Goal: Navigation & Orientation: Find specific page/section

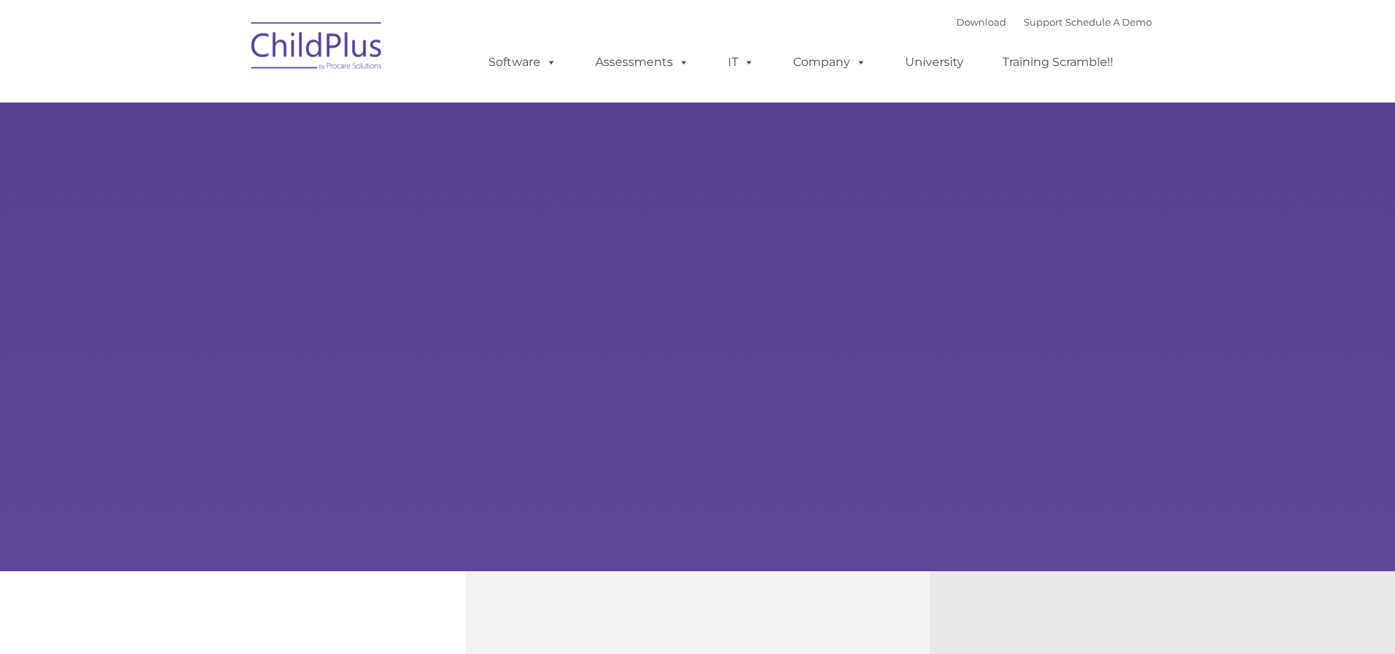
type input ""
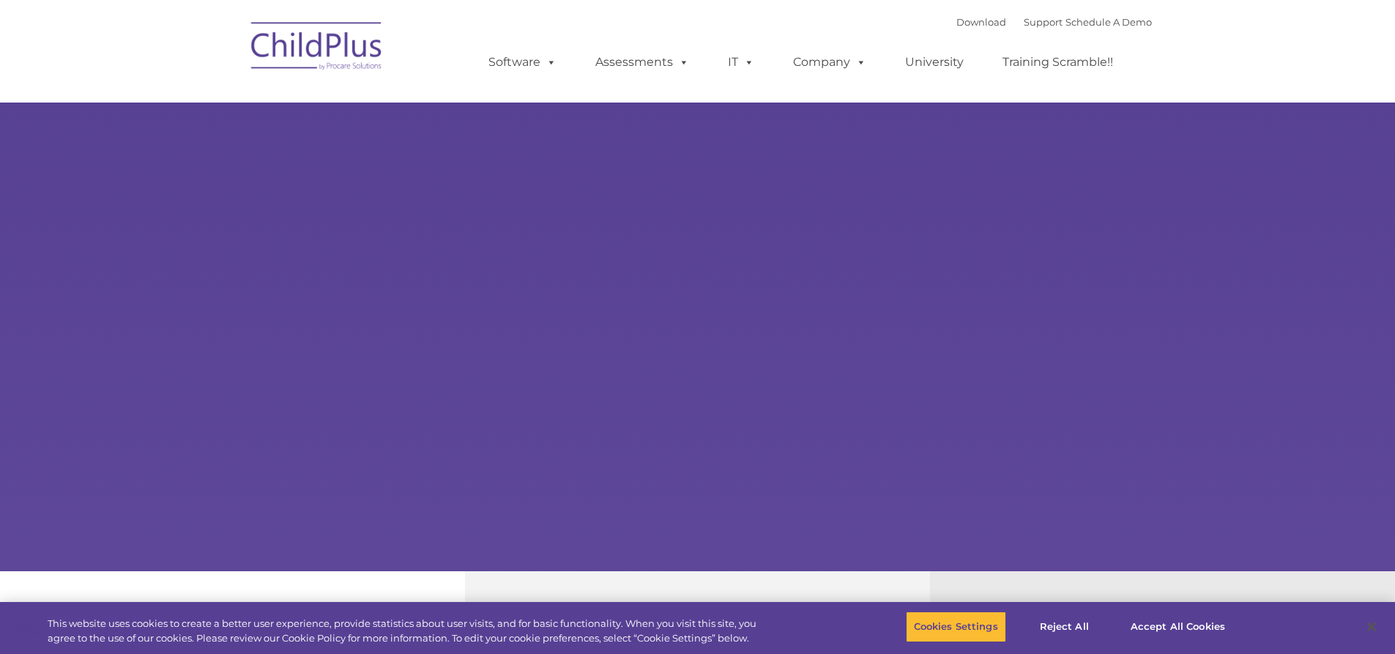
select select "MEDIUM"
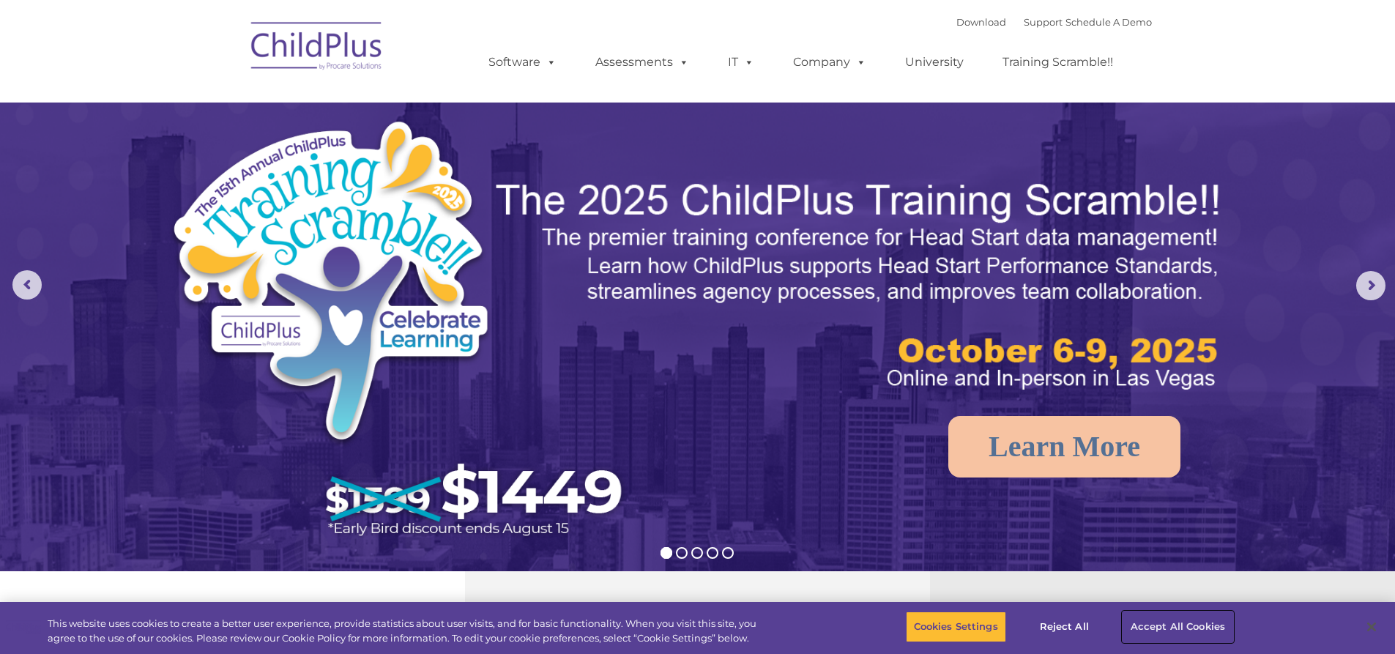
click at [1163, 626] on button "Accept All Cookies" at bounding box center [1178, 627] width 111 height 31
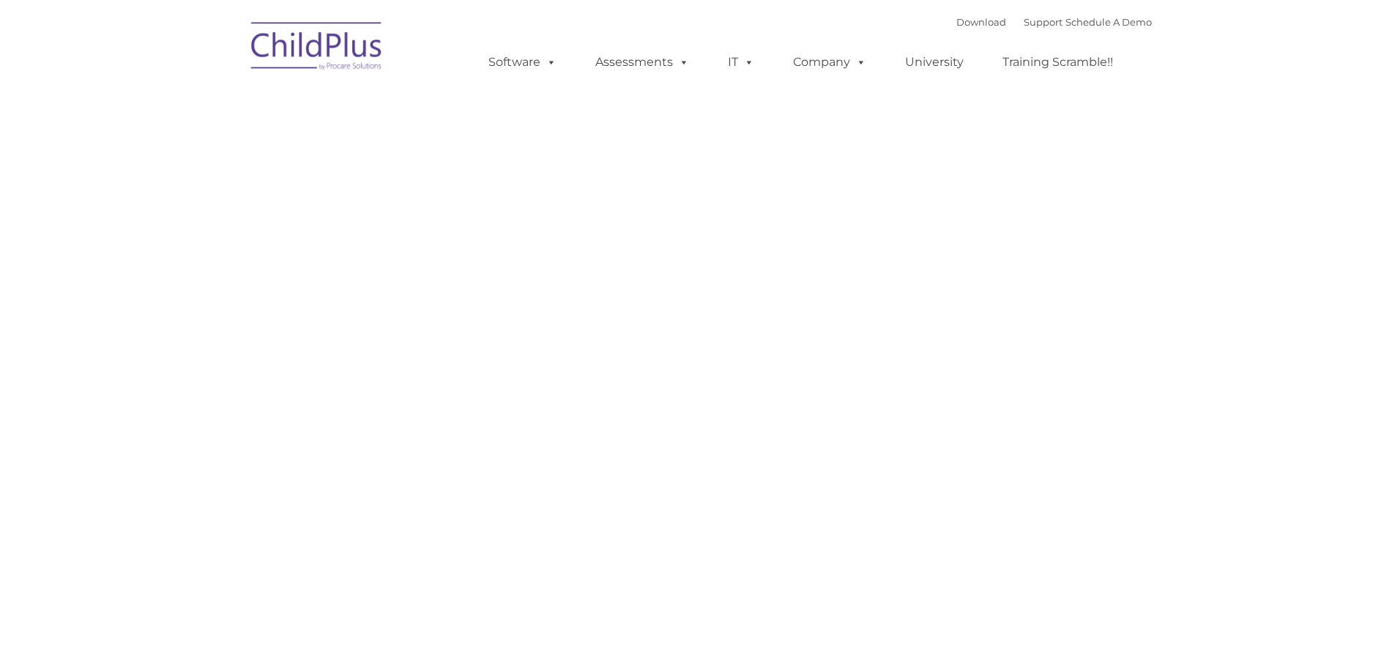
type input ""
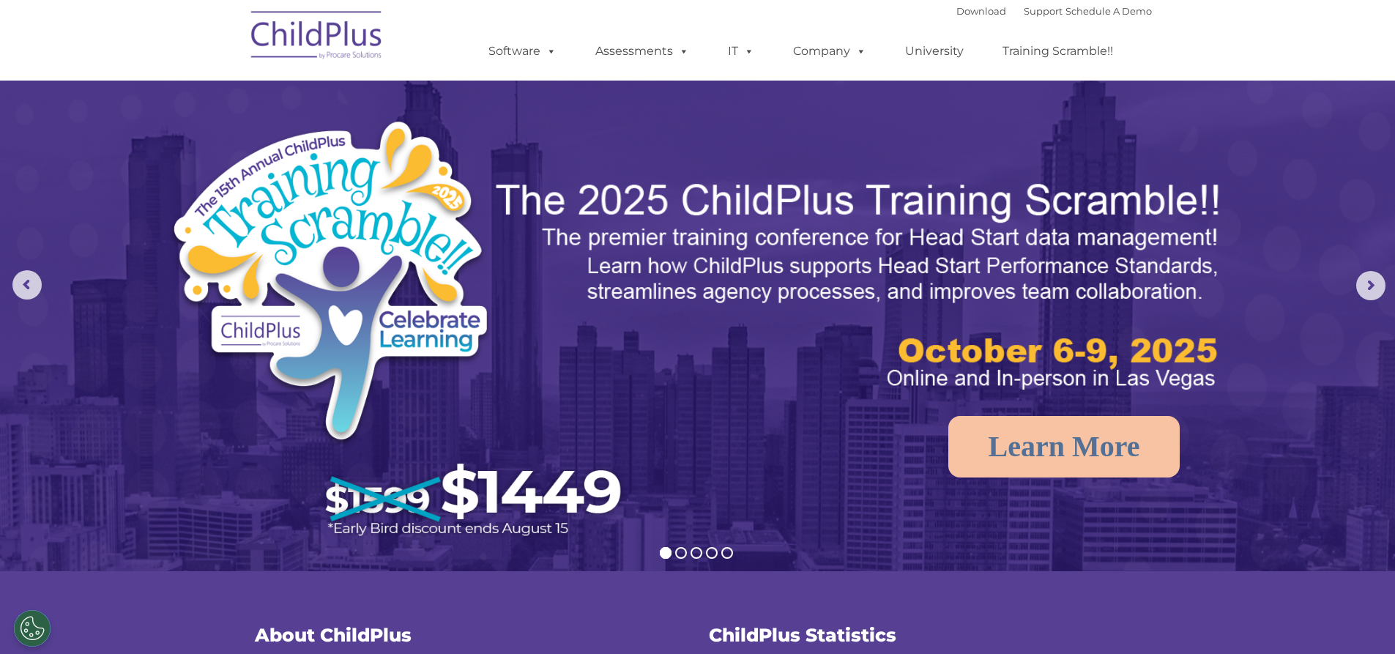
click at [301, 40] on img at bounding box center [317, 37] width 146 height 73
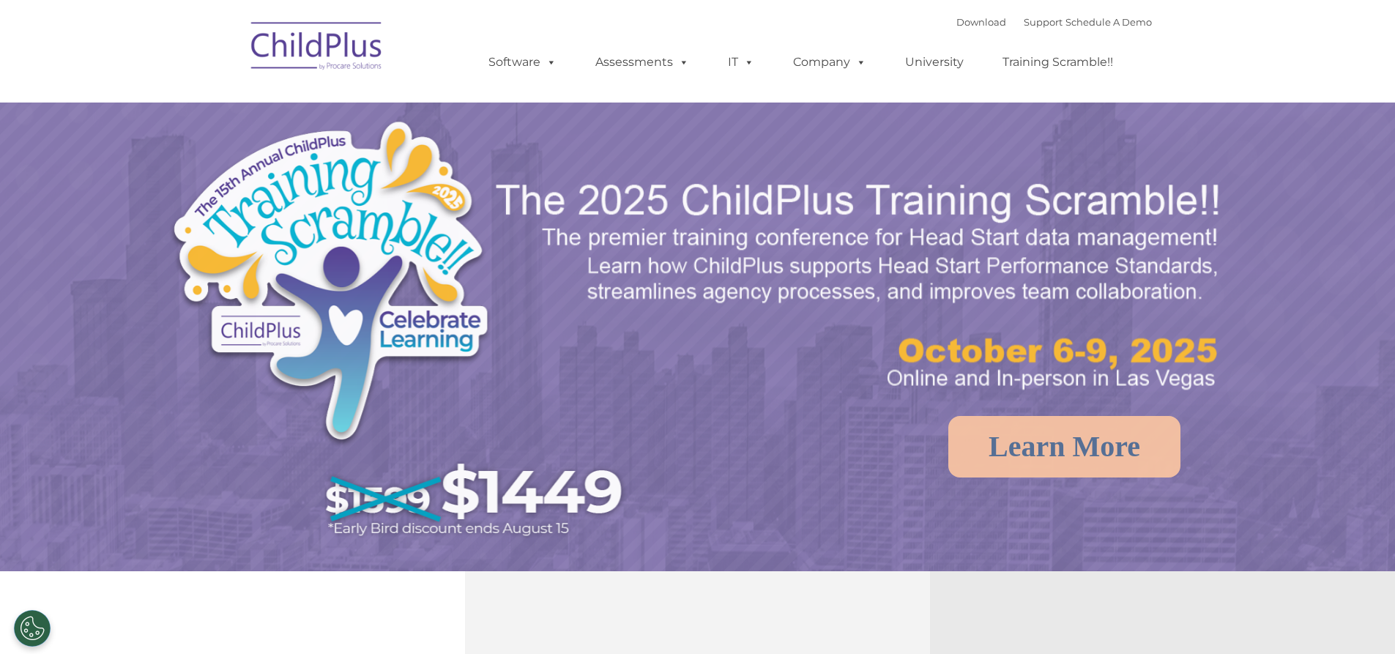
select select "MEDIUM"
